Goal: Transaction & Acquisition: Purchase product/service

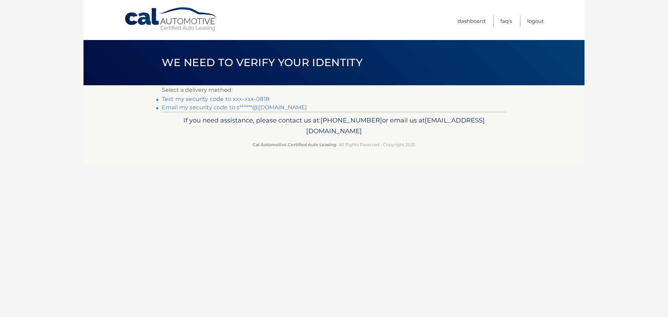
click at [171, 97] on link "Text my security code to xxx-xxx-0818" at bounding box center [215, 99] width 107 height 7
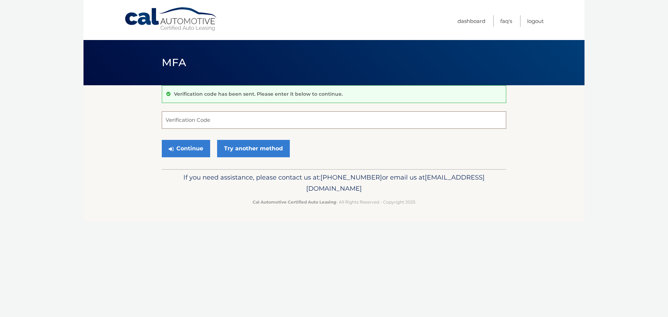
click at [214, 121] on input "Verification Code" at bounding box center [334, 119] width 344 height 17
type input "024417"
click at [179, 150] on button "Continue" at bounding box center [186, 148] width 48 height 17
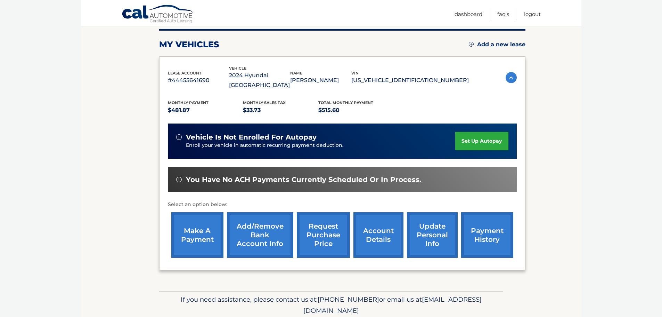
scroll to position [104, 0]
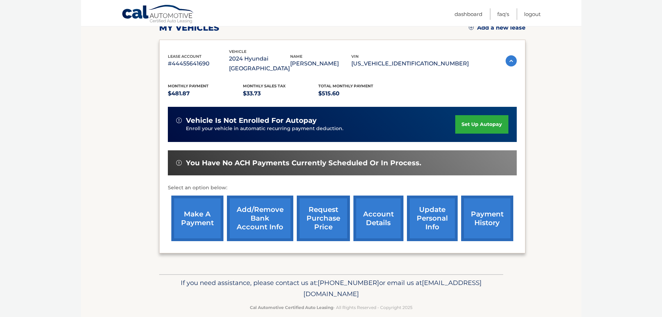
click at [490, 206] on link "payment history" at bounding box center [487, 218] width 52 height 46
click at [216, 211] on link "make a payment" at bounding box center [197, 218] width 52 height 46
click at [476, 202] on link "payment history" at bounding box center [487, 218] width 52 height 46
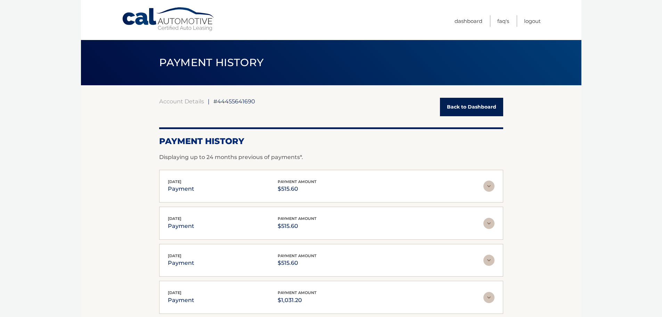
click at [465, 111] on link "Back to Dashboard" at bounding box center [471, 107] width 63 height 18
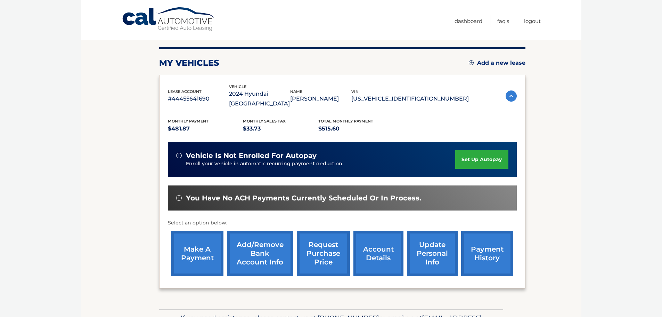
scroll to position [70, 0]
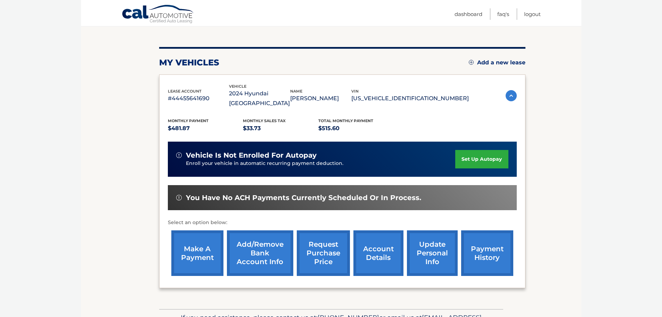
click at [499, 246] on link "payment history" at bounding box center [487, 253] width 52 height 46
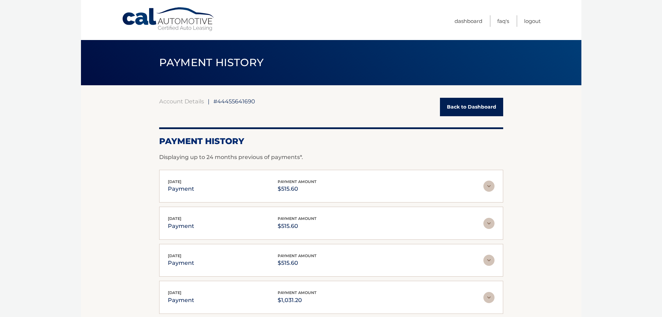
click at [451, 111] on link "Back to Dashboard" at bounding box center [471, 107] width 63 height 18
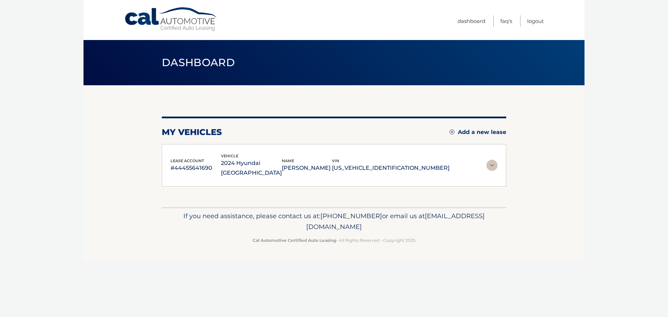
click at [451, 111] on div "my vehicles Add a new lease lease account #44455641690 vehicle 2024 Hyundai [GE…" at bounding box center [334, 146] width 344 height 122
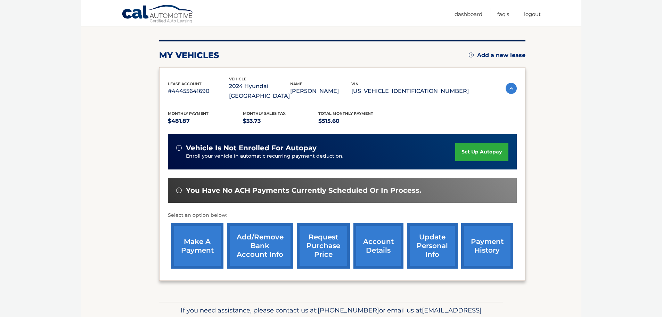
scroll to position [104, 0]
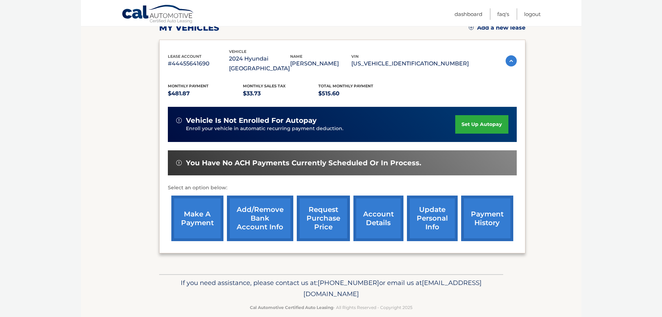
click at [204, 209] on link "make a payment" at bounding box center [197, 218] width 52 height 46
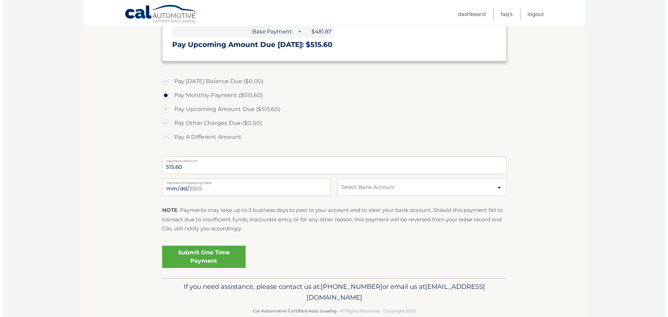
scroll to position [174, 0]
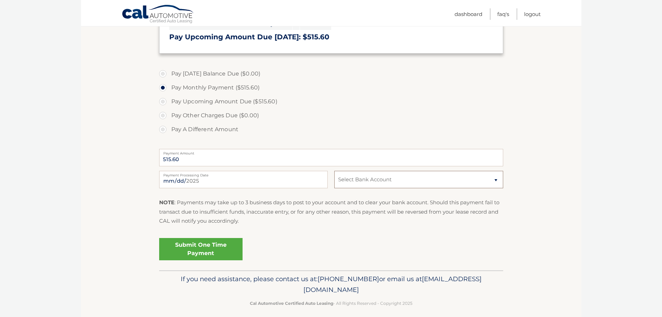
click at [400, 181] on select "Select Bank Account Checking TD BANK, NA *****1986 Checking JPMORGAN CHASE BANK…" at bounding box center [418, 179] width 169 height 17
select select "ZTczMzViNzUtYjZjYS00NTY1LTg5YjMtNzQ2YzliY2VmYzZk"
click at [334, 171] on select "Select Bank Account Checking TD BANK, NA *****1986 Checking JPMORGAN CHASE BANK…" at bounding box center [418, 179] width 169 height 17
click at [221, 248] on link "Submit One Time Payment" at bounding box center [200, 249] width 83 height 22
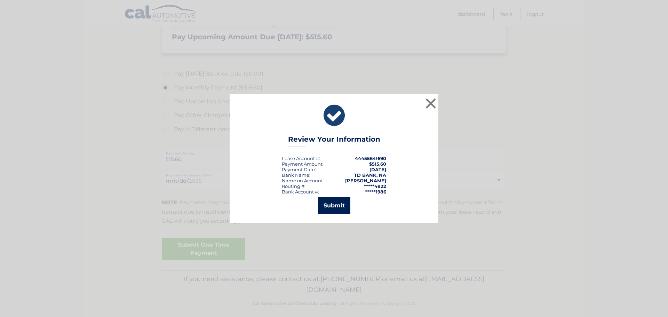
click at [346, 207] on button "Submit" at bounding box center [334, 205] width 32 height 17
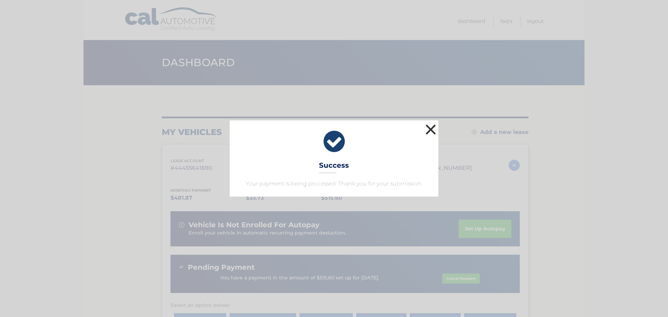
click at [432, 124] on button "×" at bounding box center [430, 129] width 14 height 14
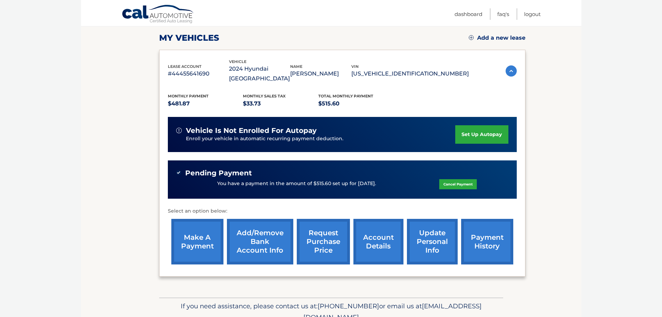
scroll to position [104, 0]
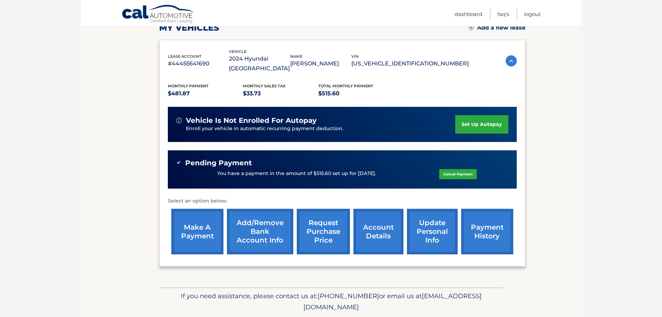
click at [470, 214] on link "payment history" at bounding box center [487, 232] width 52 height 46
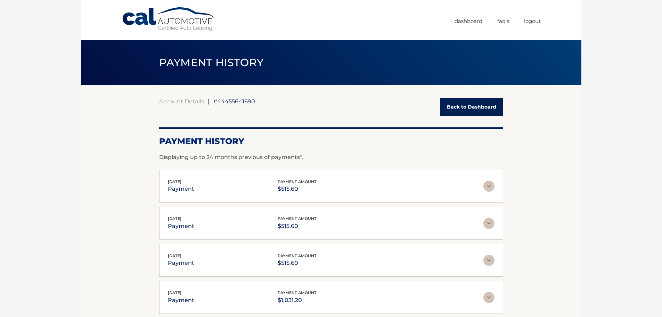
click at [454, 113] on link "Back to Dashboard" at bounding box center [471, 107] width 63 height 18
click at [454, 109] on link "Back to Dashboard" at bounding box center [471, 107] width 63 height 18
click at [452, 104] on link "Back to Dashboard" at bounding box center [471, 107] width 63 height 18
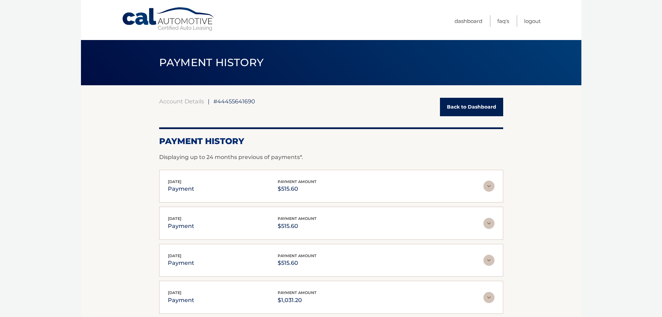
click at [452, 104] on link "Back to Dashboard" at bounding box center [471, 107] width 63 height 18
